Goal: Task Accomplishment & Management: Complete application form

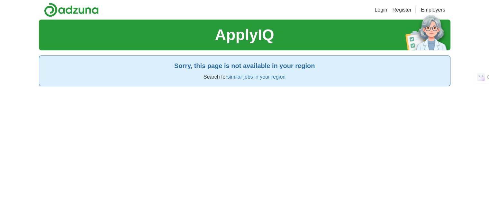
click at [473, 26] on div "Login Register Employers ApplyIQ Sorry, this page is not available in your regi…" at bounding box center [244, 121] width 489 height 243
click at [313, 40] on section "ApplyIQ" at bounding box center [244, 35] width 411 height 31
drag, startPoint x: 254, startPoint y: 66, endPoint x: 258, endPoint y: 73, distance: 7.8
click at [254, 67] on h2 "Sorry, this page is not available in your region" at bounding box center [244, 66] width 400 height 10
click at [258, 78] on link "similar jobs in your region" at bounding box center [256, 76] width 58 height 5
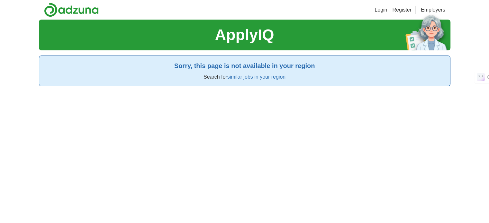
click at [258, 78] on link "similar jobs in your region" at bounding box center [256, 76] width 58 height 5
